Goal: Navigation & Orientation: Find specific page/section

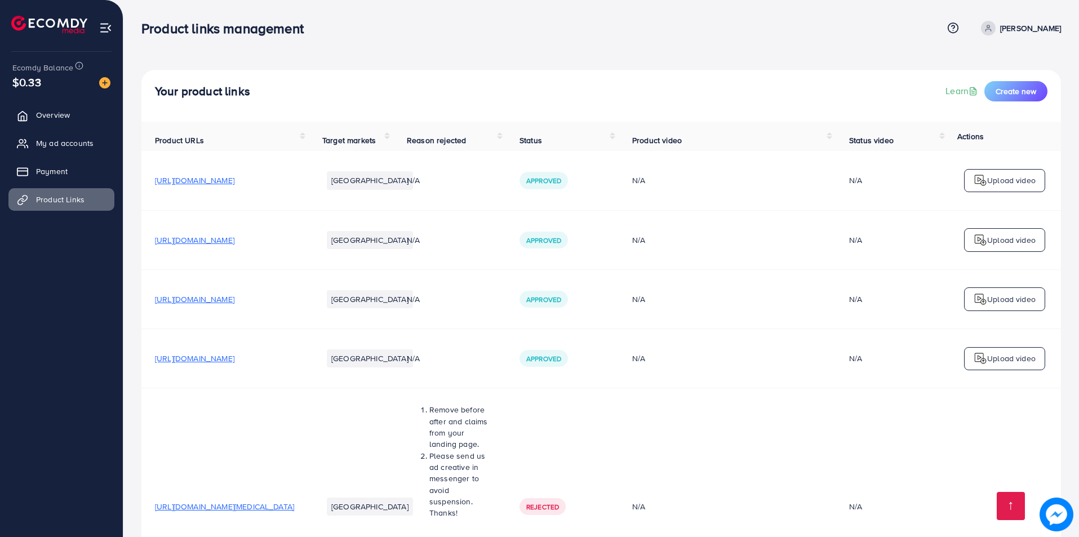
scroll to position [6742, 0]
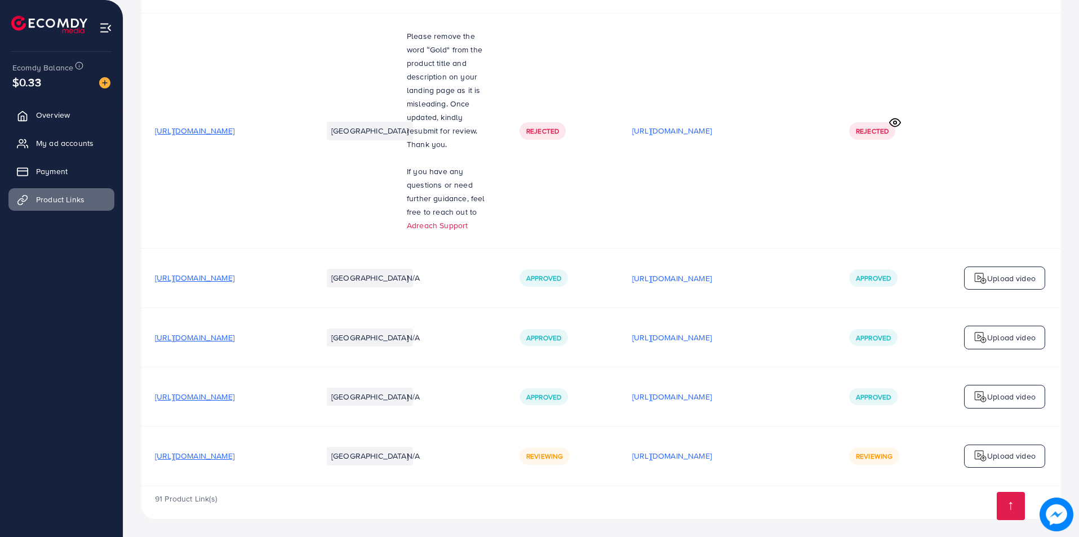
click at [44, 113] on span "Overview" at bounding box center [53, 114] width 34 height 11
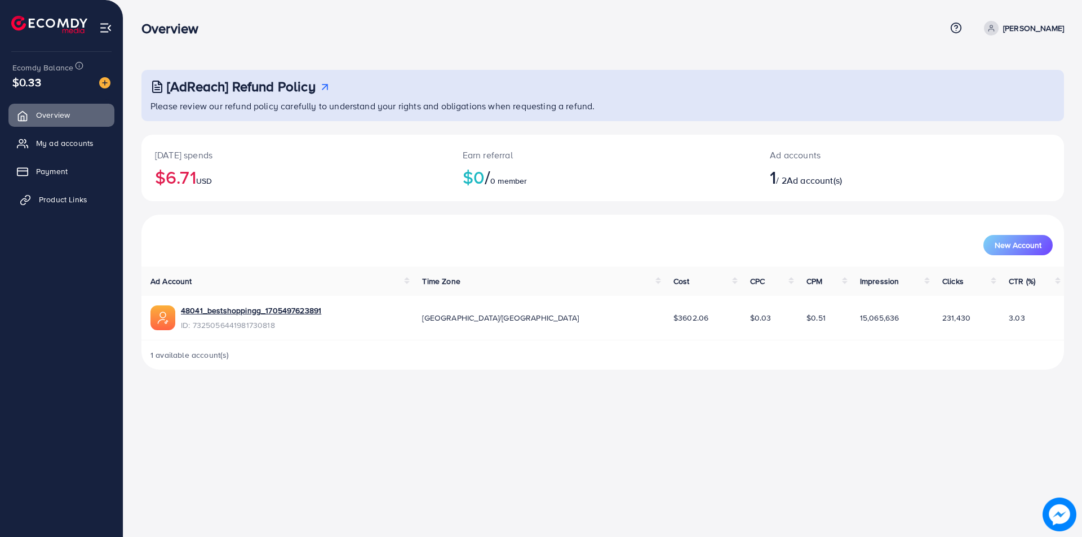
click at [54, 203] on span "Product Links" at bounding box center [63, 199] width 48 height 11
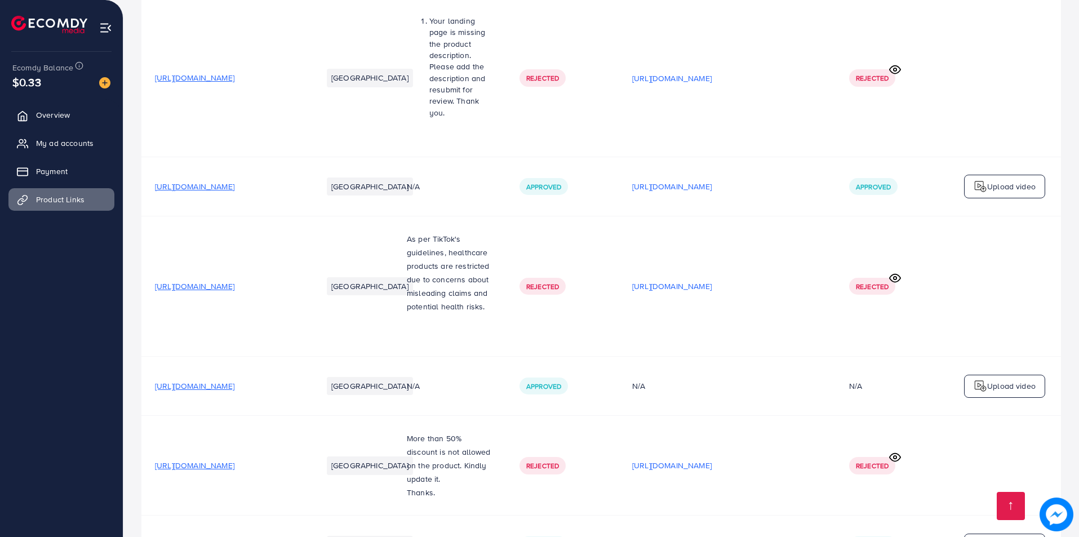
scroll to position [6742, 0]
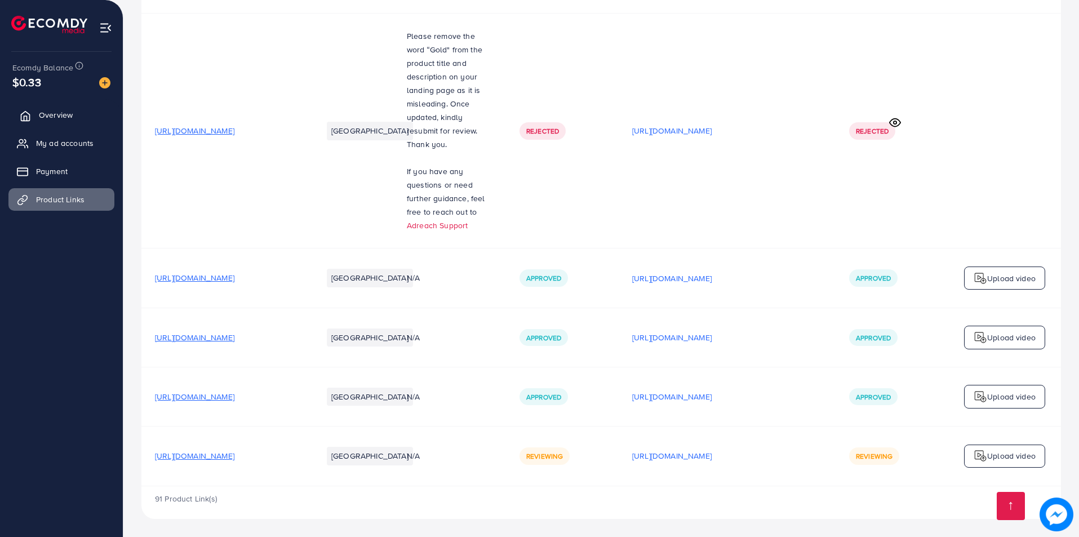
click at [59, 116] on span "Overview" at bounding box center [56, 114] width 34 height 11
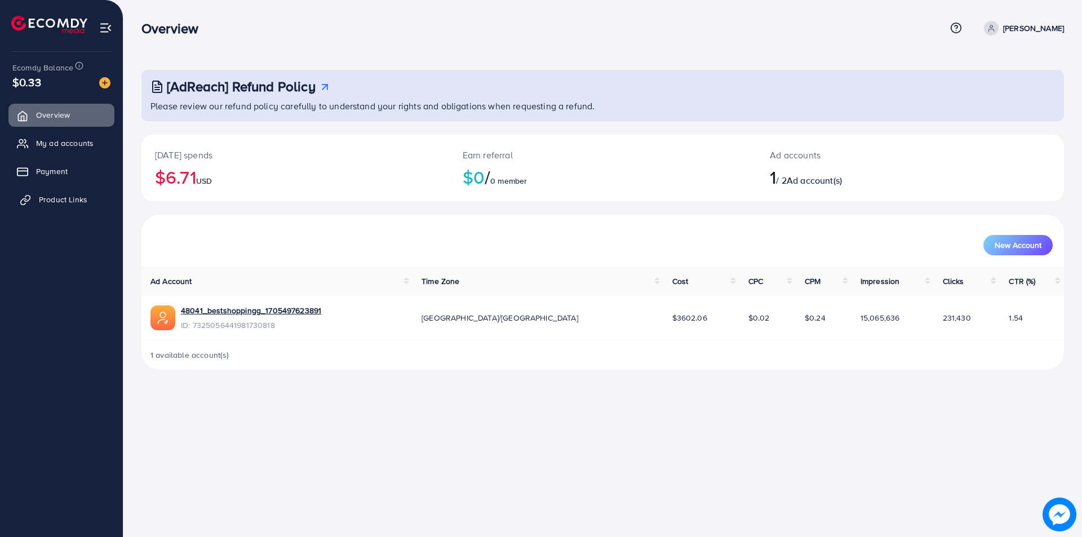
click at [48, 205] on span "Product Links" at bounding box center [63, 199] width 48 height 11
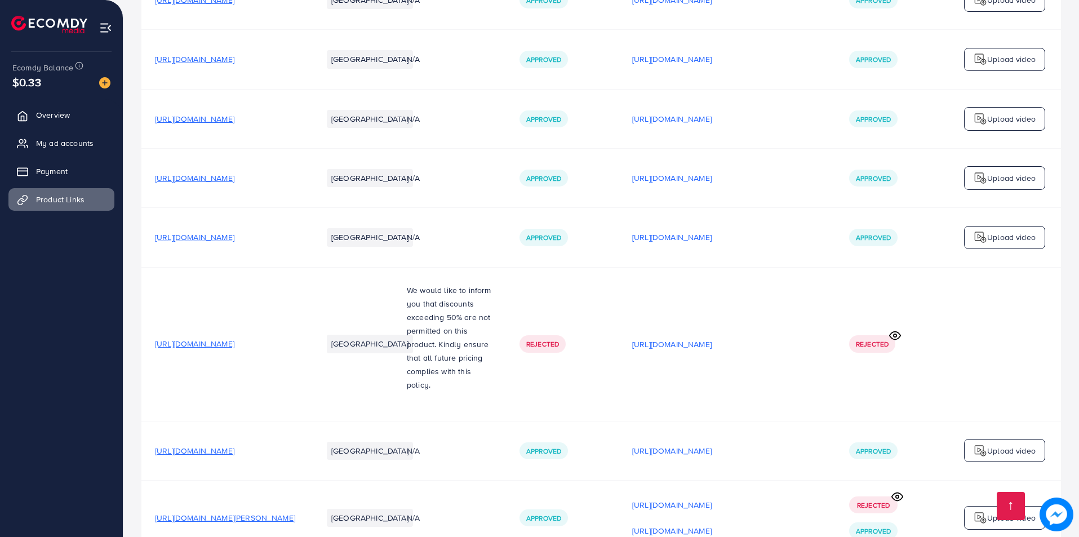
scroll to position [6742, 0]
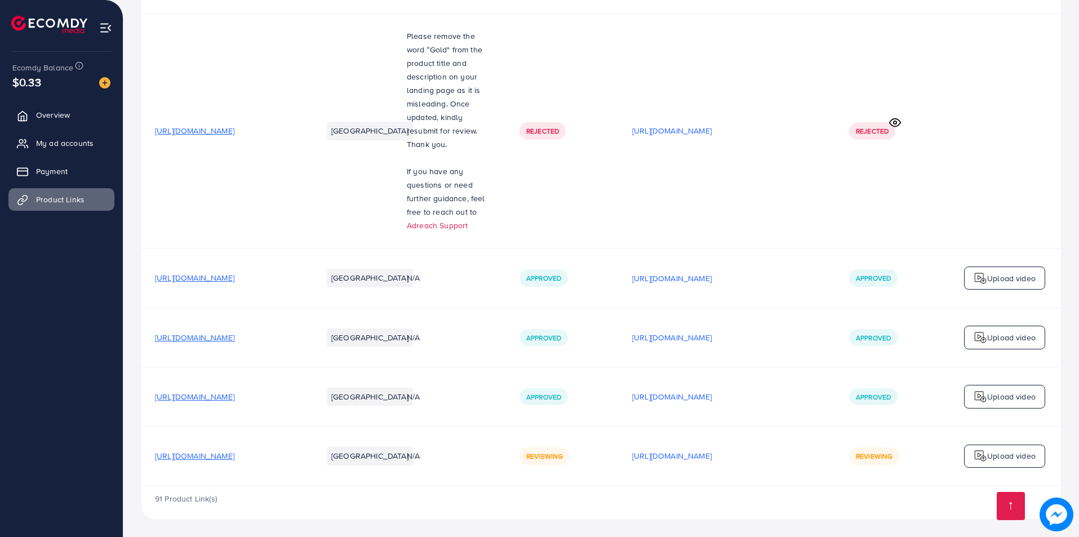
click at [1054, 509] on img at bounding box center [1057, 515] width 34 height 34
